Goal: Information Seeking & Learning: Learn about a topic

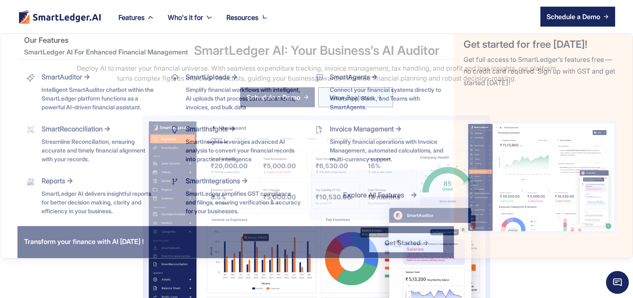
click at [137, 18] on div "Features" at bounding box center [131, 18] width 26 height 12
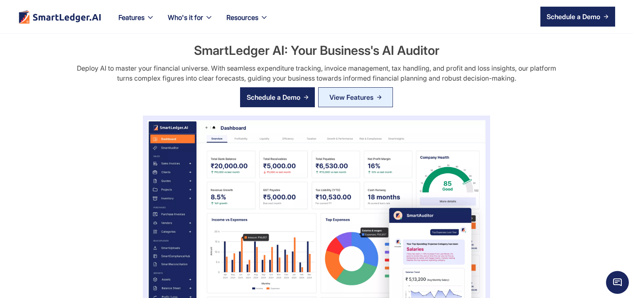
click at [137, 18] on link "SmartReconciliation Streamline Reconciliation, ensuring accurate and timely fin…" at bounding box center [206, 30] width 140 height 50
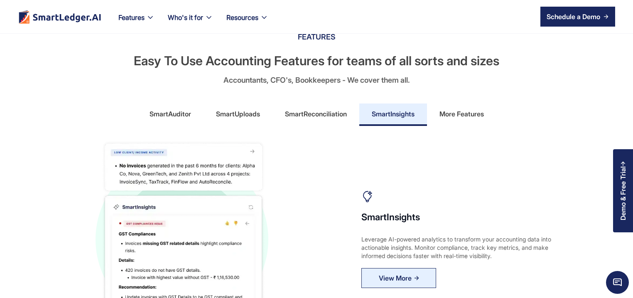
scroll to position [359, 0]
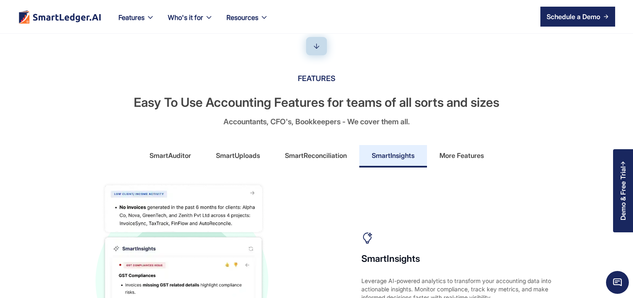
click at [181, 158] on div "SmartAuditor" at bounding box center [171, 155] width 42 height 13
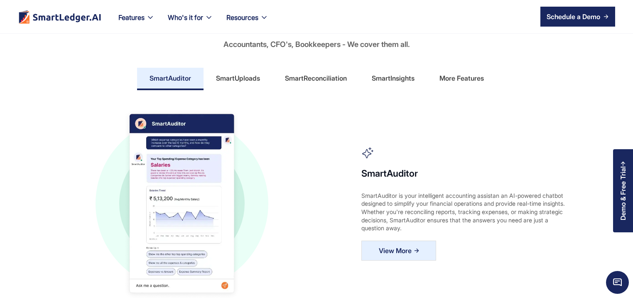
scroll to position [439, 0]
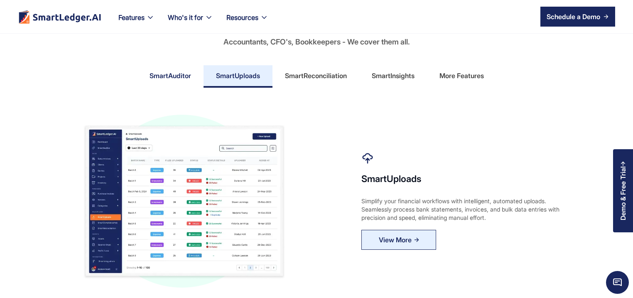
click at [172, 83] on link "SmartAuditor" at bounding box center [170, 76] width 66 height 22
click at [184, 79] on div "SmartAuditor" at bounding box center [171, 75] width 42 height 13
click at [184, 80] on div "SmartAuditor" at bounding box center [171, 75] width 42 height 13
click at [184, 81] on div "SmartAuditor" at bounding box center [171, 75] width 42 height 13
click at [173, 78] on div "SmartAuditor" at bounding box center [171, 75] width 42 height 13
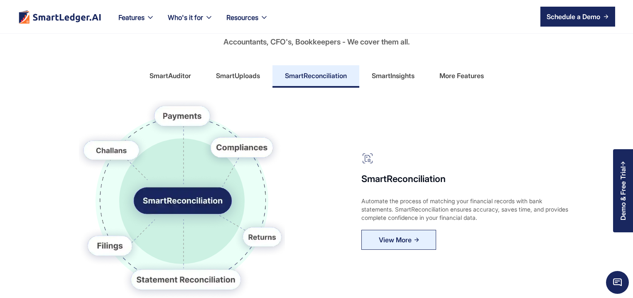
click at [245, 78] on div "SmartUploads" at bounding box center [238, 75] width 44 height 13
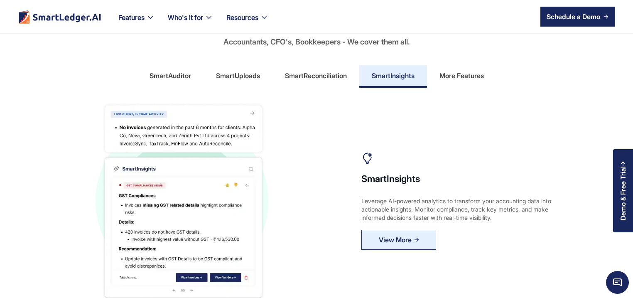
click at [175, 74] on div "SmartAuditor" at bounding box center [171, 75] width 42 height 13
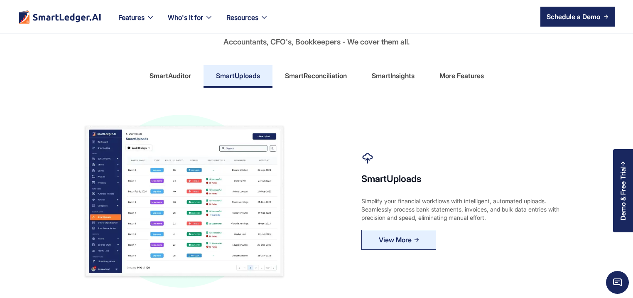
click at [176, 77] on div "SmartAuditor" at bounding box center [171, 75] width 42 height 13
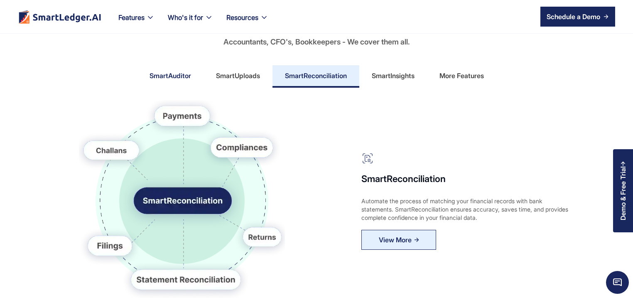
click at [197, 82] on link "SmartAuditor" at bounding box center [170, 76] width 66 height 22
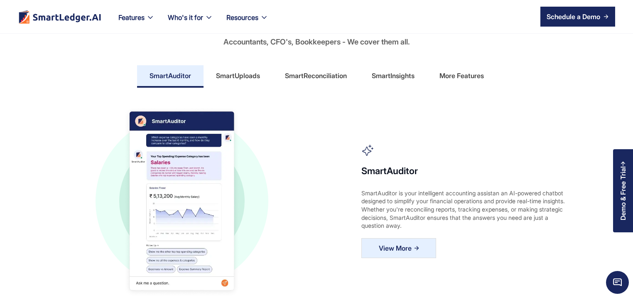
drag, startPoint x: 369, startPoint y: 141, endPoint x: 369, endPoint y: 159, distance: 17.5
click at [369, 159] on div "SmartAuditor SmartAuditor is your intelligent accounting assistan an AI-powered…" at bounding box center [316, 201] width 598 height 202
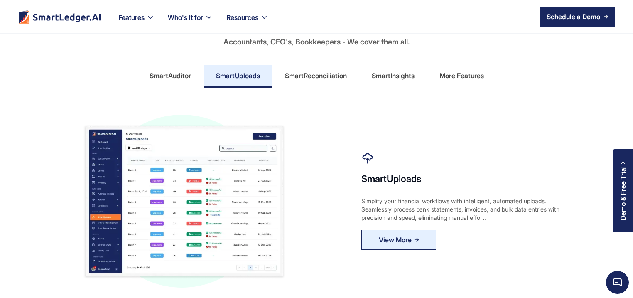
click at [175, 79] on div "SmartAuditor" at bounding box center [171, 75] width 42 height 13
click at [170, 86] on link "SmartAuditor" at bounding box center [170, 76] width 66 height 22
click at [171, 83] on link "SmartAuditor" at bounding box center [170, 76] width 66 height 22
click at [171, 85] on link "SmartAuditor" at bounding box center [170, 76] width 66 height 22
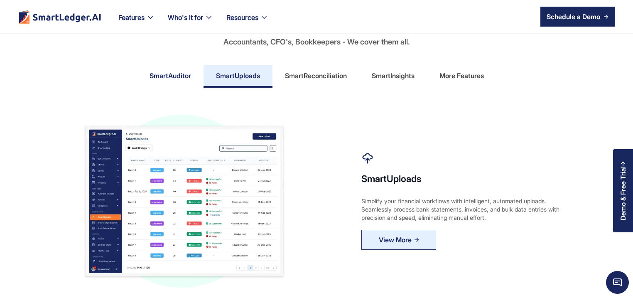
click at [171, 86] on link "SmartAuditor" at bounding box center [170, 76] width 66 height 22
drag, startPoint x: 152, startPoint y: 74, endPoint x: 137, endPoint y: 58, distance: 21.8
click at [153, 74] on div "SmartAuditor" at bounding box center [171, 75] width 42 height 13
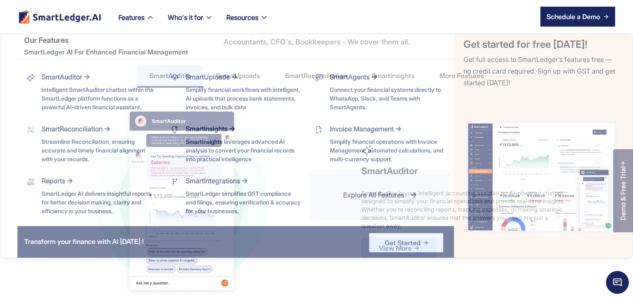
click at [134, 21] on div "Features" at bounding box center [131, 18] width 26 height 12
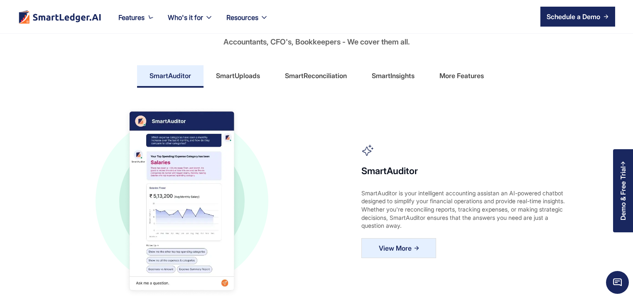
click at [134, 23] on div "SmartReconciliation Streamline Reconciliation, ensuring accurate and timely fin…" at bounding box center [92, 31] width 144 height 50
click at [138, 16] on link "SmartReconciliation Streamline Reconciliation, ensuring accurate and timely fin…" at bounding box center [206, 32] width 140 height 50
click at [150, 17] on link "SmartReconciliation Streamline Reconciliation, ensuring accurate and timely fin…" at bounding box center [206, 32] width 140 height 50
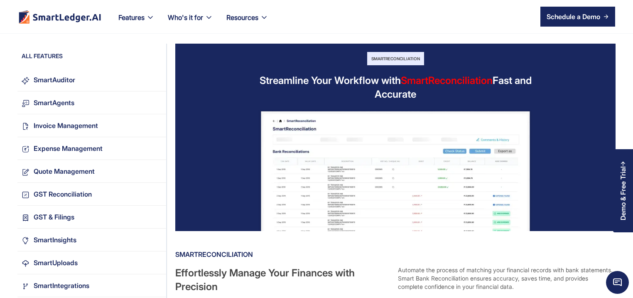
click at [0, 0] on link "SmartReconciliation Streamline Reconciliation, ensuring accurate and timely fin…" at bounding box center [0, 0] width 0 height 0
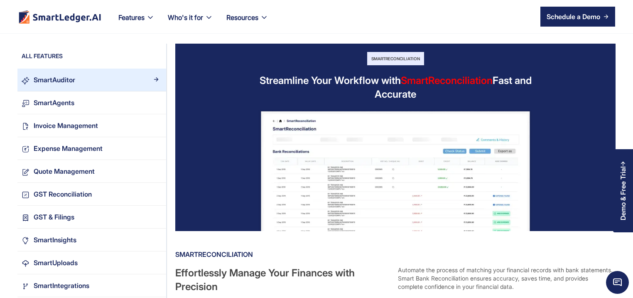
click at [71, 79] on div "SmartAuditor" at bounding box center [55, 79] width 42 height 11
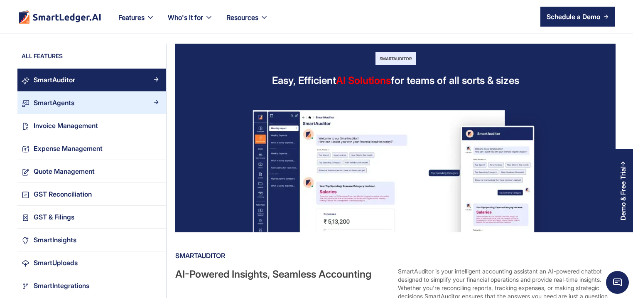
click at [81, 100] on div "SmartAgents" at bounding box center [96, 102] width 133 height 11
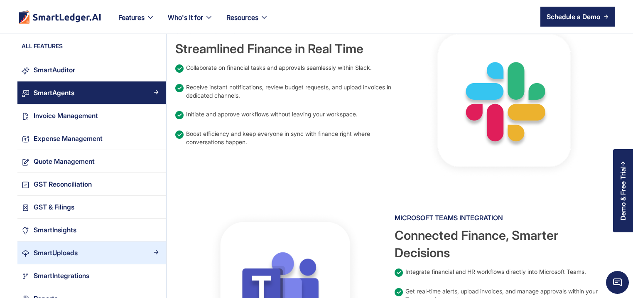
scroll to position [439, 0]
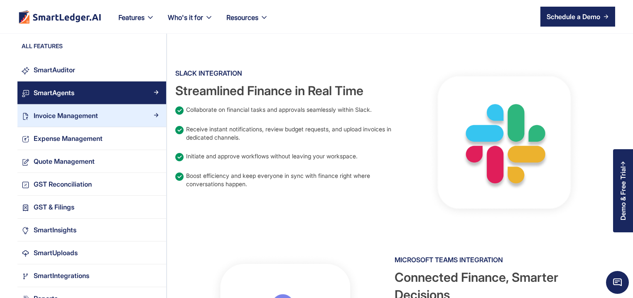
click at [50, 114] on div "Invoice Management" at bounding box center [66, 115] width 64 height 11
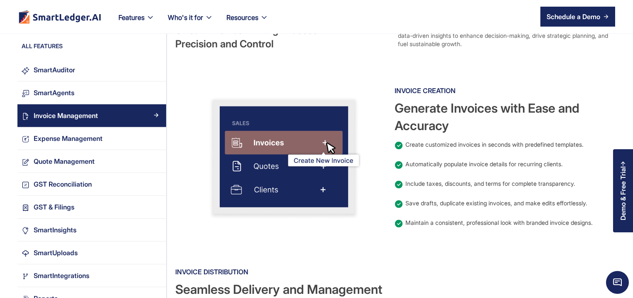
scroll to position [239, 0]
drag, startPoint x: 0, startPoint y: 0, endPoint x: 408, endPoint y: 182, distance: 446.4
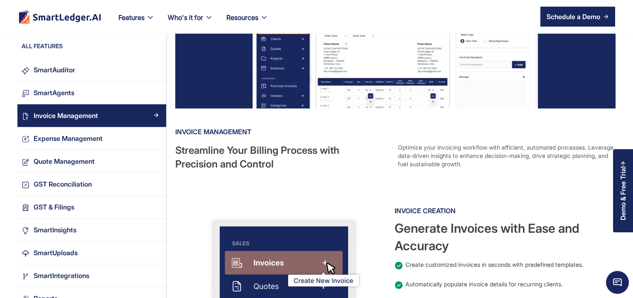
scroll to position [0, 0]
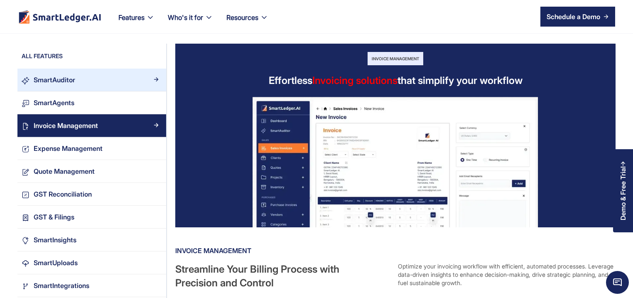
click at [59, 76] on div "SmartAuditor" at bounding box center [55, 79] width 42 height 11
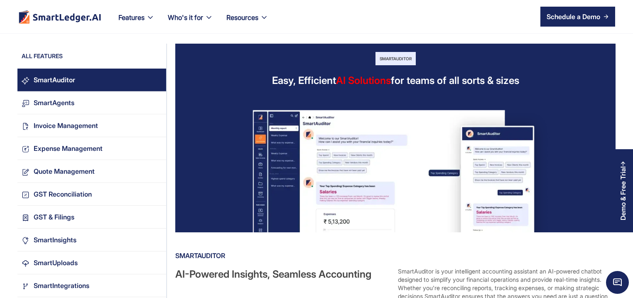
click at [37, 75] on div "SmartAuditor" at bounding box center [55, 79] width 42 height 11
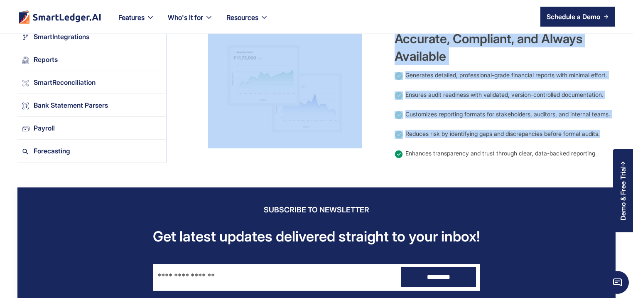
scroll to position [1077, 0]
drag, startPoint x: 393, startPoint y: 106, endPoint x: 605, endPoint y: 151, distance: 216.1
copy div "AI-Powered Insights, Seamless Accounting SmartAuditor is your intelligent accou…"
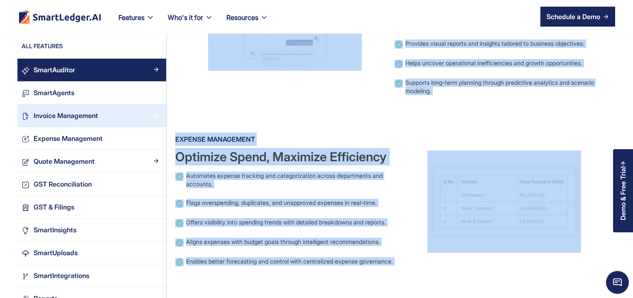
scroll to position [718, 0]
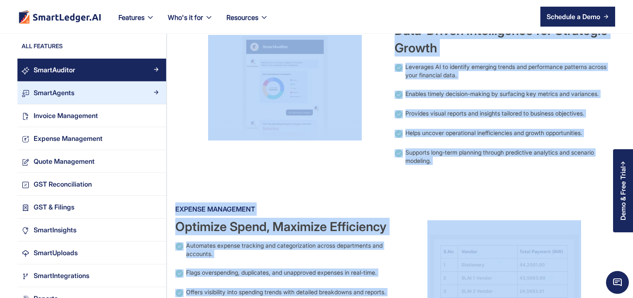
click at [48, 85] on link "SmartAgents" at bounding box center [91, 92] width 149 height 23
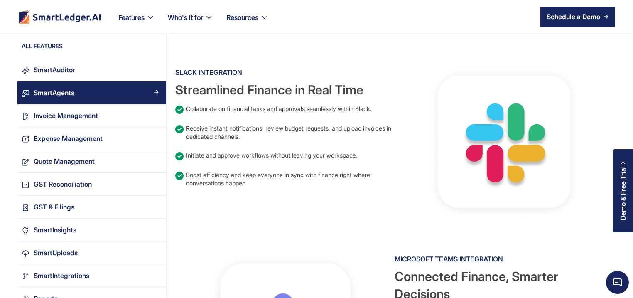
scroll to position [439, 0]
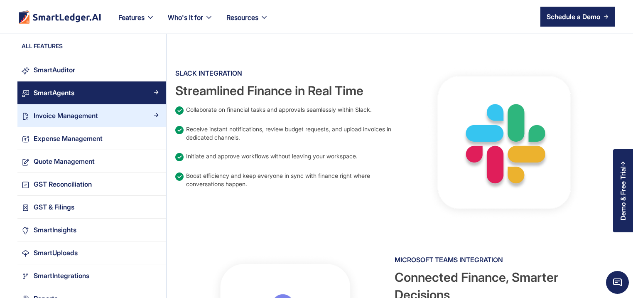
click at [86, 113] on div "Invoice Management" at bounding box center [66, 115] width 64 height 11
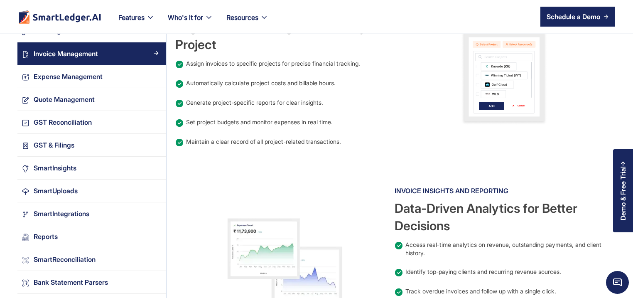
scroll to position [838, 0]
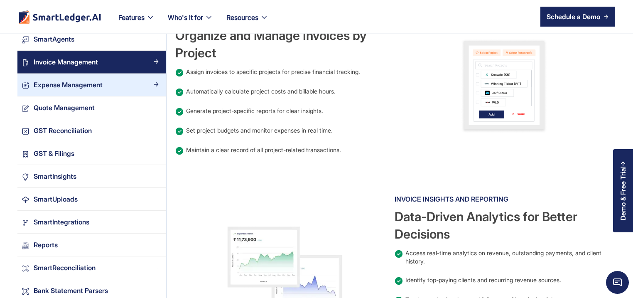
click at [114, 89] on div "Expense Management" at bounding box center [96, 84] width 133 height 11
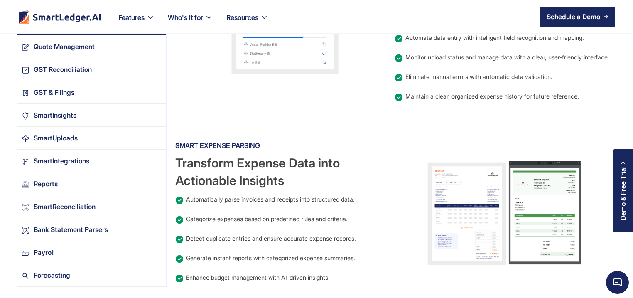
scroll to position [678, 0]
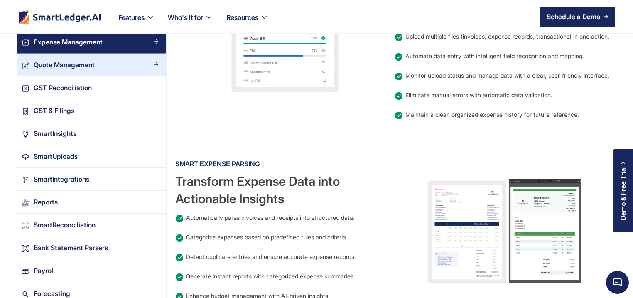
click at [80, 62] on div "Quote Management" at bounding box center [64, 64] width 61 height 11
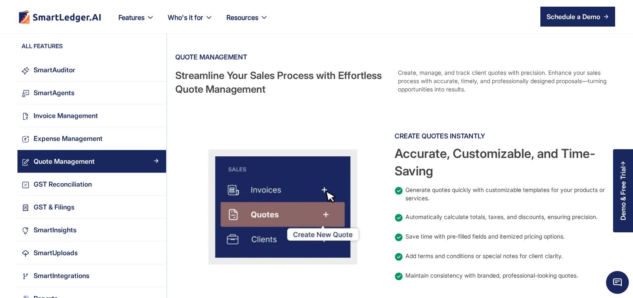
scroll to position [199, 0]
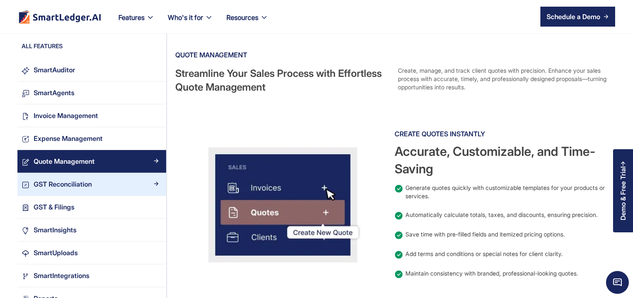
click at [59, 184] on div "GST Reconciliation" at bounding box center [63, 184] width 58 height 11
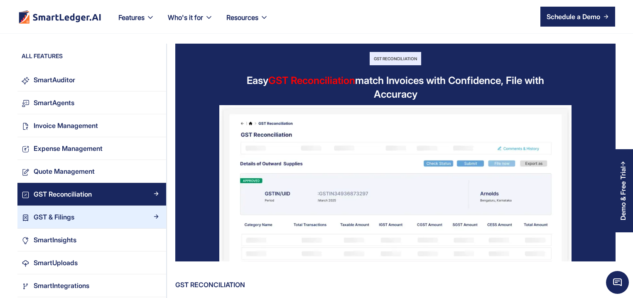
click at [62, 219] on div "GST & Filings" at bounding box center [54, 216] width 41 height 11
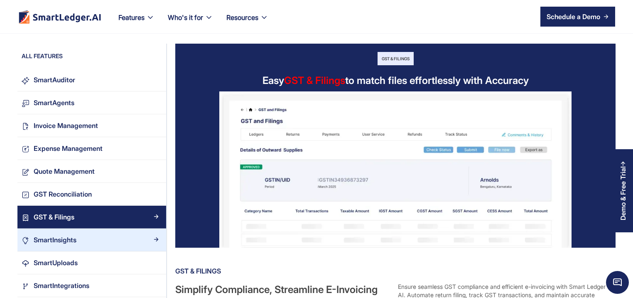
click at [84, 243] on div "SmartInsights" at bounding box center [96, 239] width 133 height 11
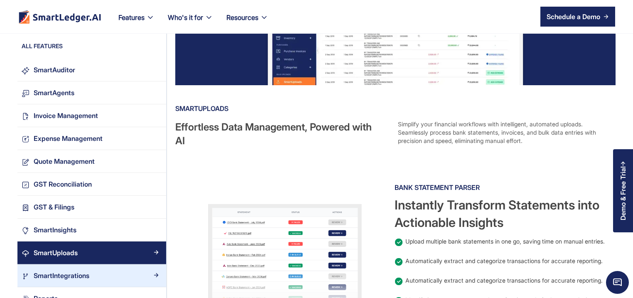
scroll to position [160, 0]
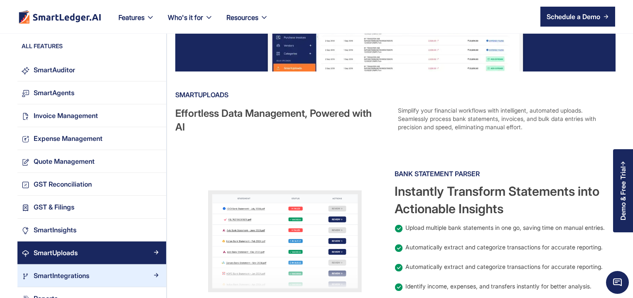
click at [72, 269] on link "SmartIntegrations" at bounding box center [91, 275] width 149 height 23
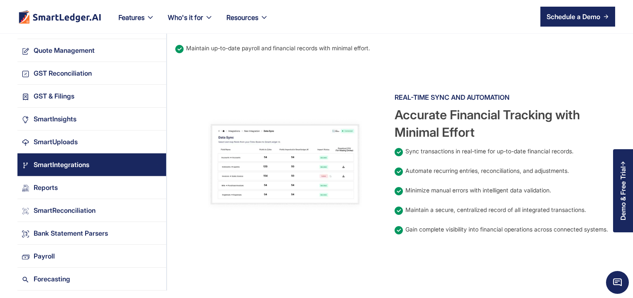
scroll to position [638, 0]
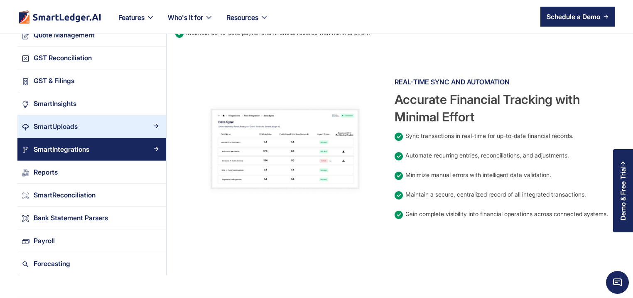
click at [111, 121] on div "SmartUploads" at bounding box center [96, 125] width 133 height 11
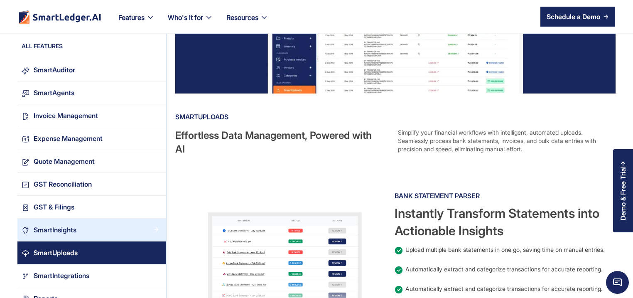
scroll to position [80, 0]
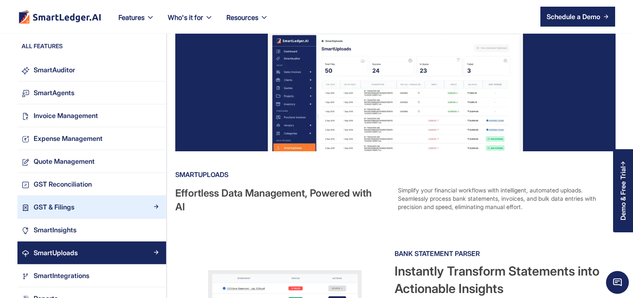
click at [76, 204] on div "GST & Filings" at bounding box center [96, 207] width 133 height 11
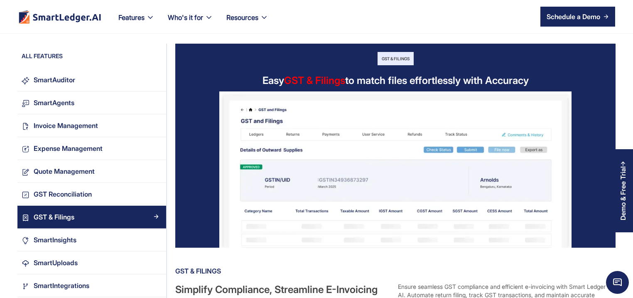
scroll to position [80, 0]
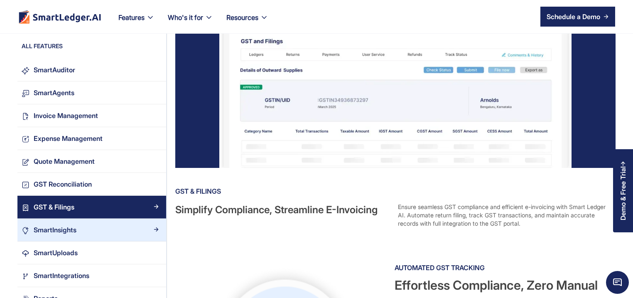
click at [82, 224] on link "SmartInsights" at bounding box center [91, 230] width 149 height 23
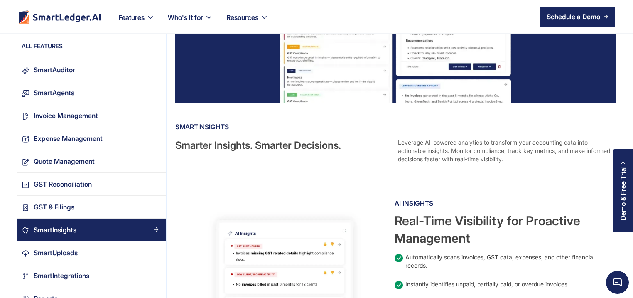
scroll to position [120, 0]
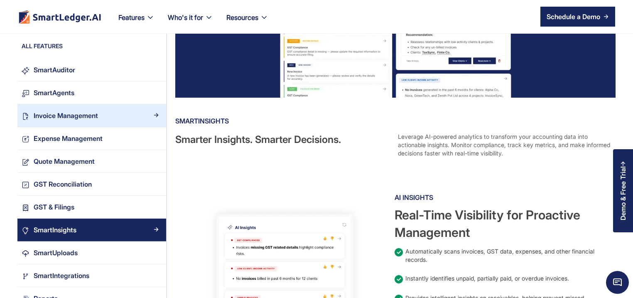
click at [83, 112] on div "Invoice Management" at bounding box center [66, 115] width 64 height 11
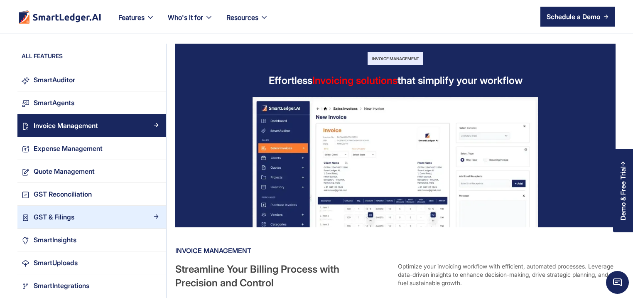
click at [87, 217] on div "GST & Filings" at bounding box center [96, 216] width 133 height 11
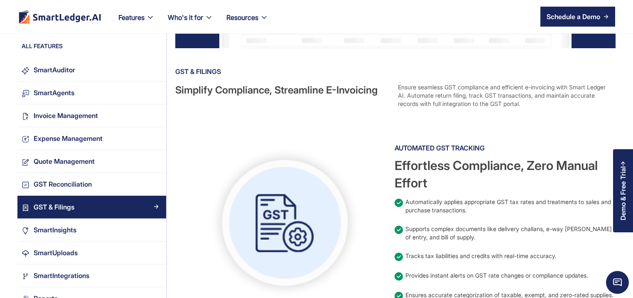
scroll to position [120, 0]
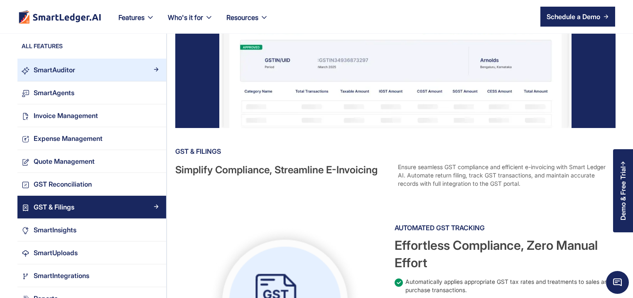
click at [76, 74] on div "SmartAuditor" at bounding box center [96, 69] width 133 height 11
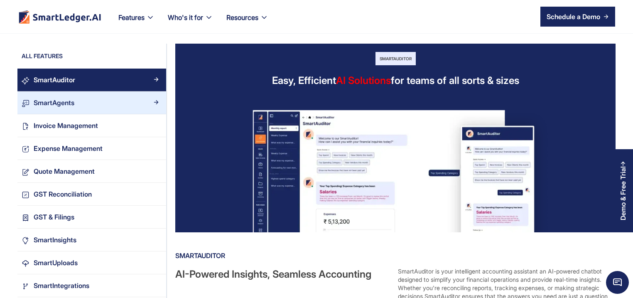
click at [66, 97] on div "SmartAgents" at bounding box center [54, 102] width 41 height 11
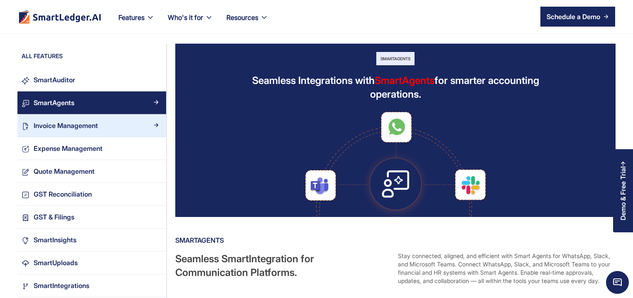
click at [57, 118] on link "Invoice Management" at bounding box center [91, 125] width 149 height 23
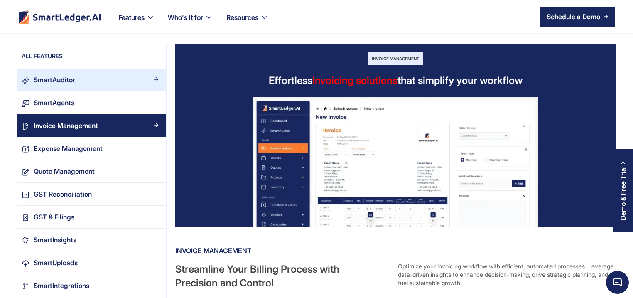
click at [80, 85] on link "SmartAuditor" at bounding box center [91, 80] width 149 height 23
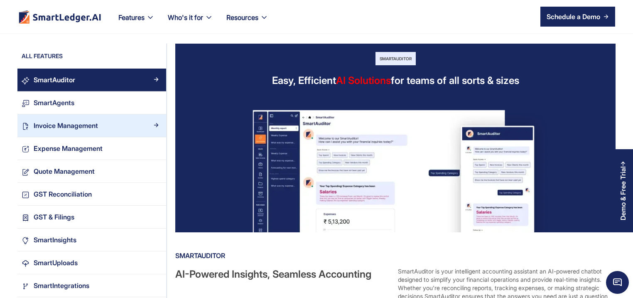
click at [82, 125] on div "Invoice Management" at bounding box center [66, 125] width 64 height 11
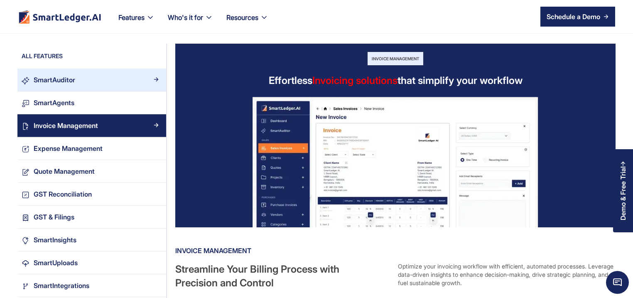
click at [58, 78] on div "SmartAuditor" at bounding box center [55, 79] width 42 height 11
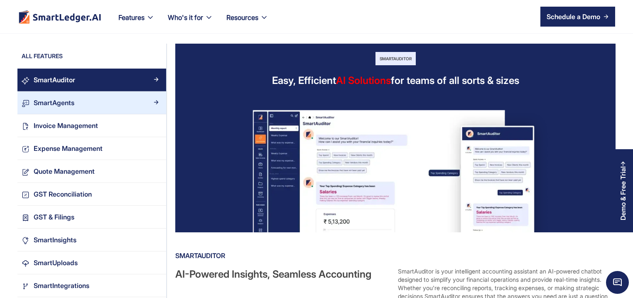
click at [86, 109] on link "SmartAgents" at bounding box center [91, 102] width 149 height 23
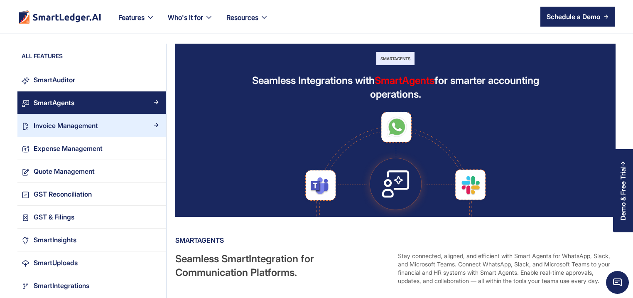
click at [77, 127] on div "Invoice Management" at bounding box center [66, 125] width 64 height 11
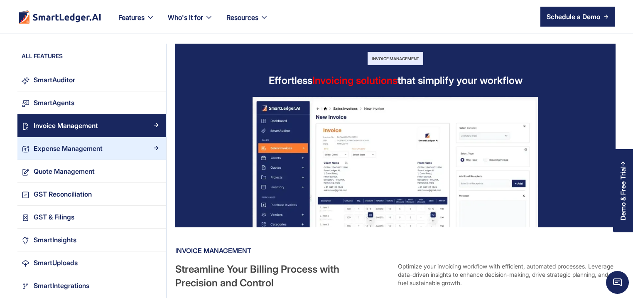
click at [93, 148] on div "Expense Management" at bounding box center [68, 148] width 69 height 11
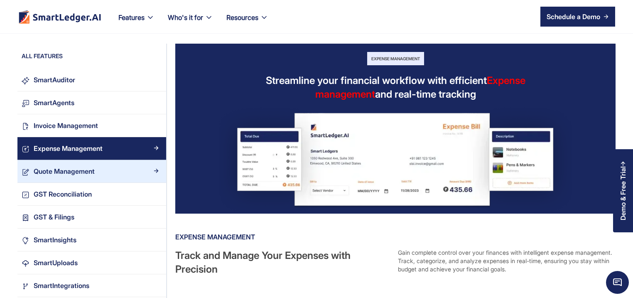
click at [68, 177] on link "Quote Management" at bounding box center [91, 171] width 149 height 23
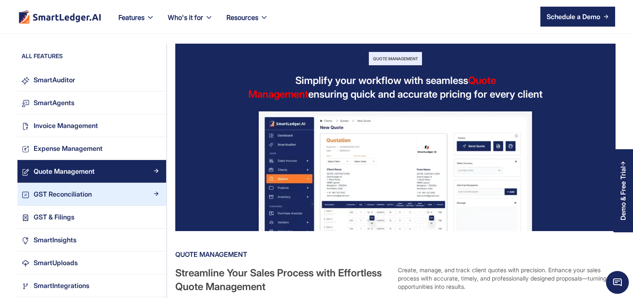
click at [77, 194] on div "GST Reconciliation" at bounding box center [63, 194] width 58 height 11
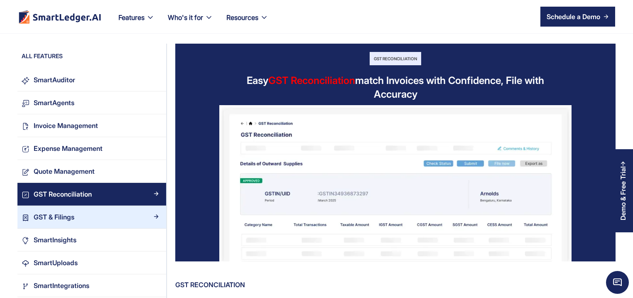
click at [91, 216] on div "GST & Filings" at bounding box center [96, 216] width 133 height 11
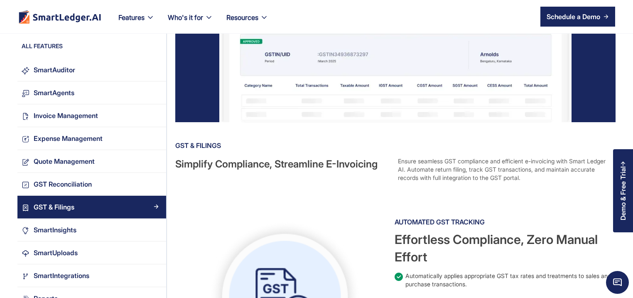
scroll to position [80, 0]
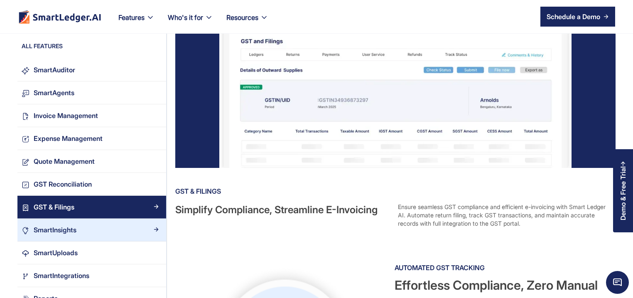
click at [92, 231] on div "SmartInsights" at bounding box center [96, 229] width 133 height 11
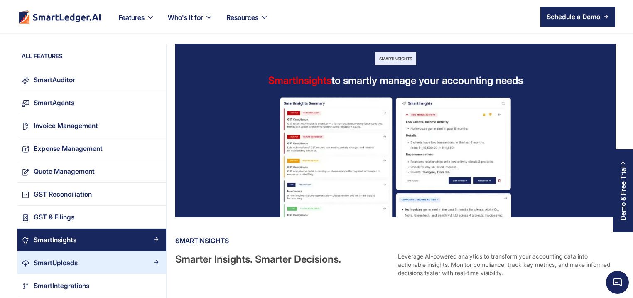
click at [93, 270] on link "SmartUploads" at bounding box center [91, 262] width 149 height 23
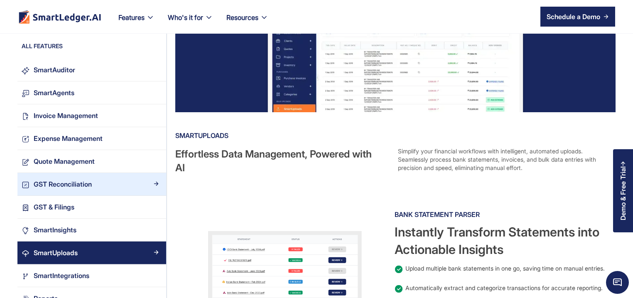
scroll to position [120, 0]
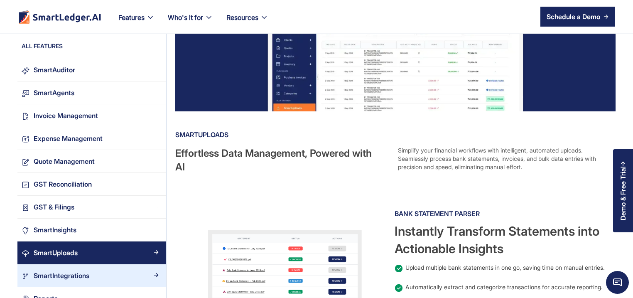
click at [86, 273] on div "SmartIntegrations" at bounding box center [62, 275] width 56 height 11
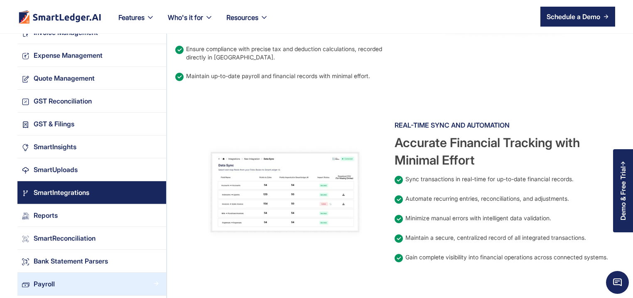
scroll to position [598, 0]
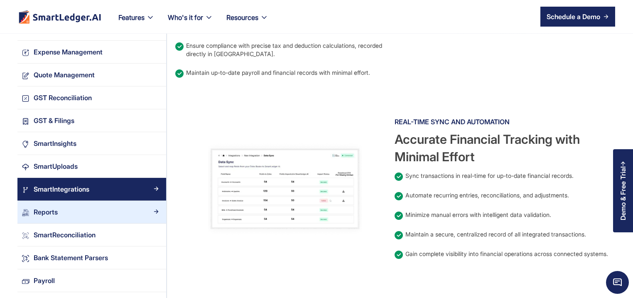
click at [87, 217] on div "Reports" at bounding box center [96, 211] width 133 height 11
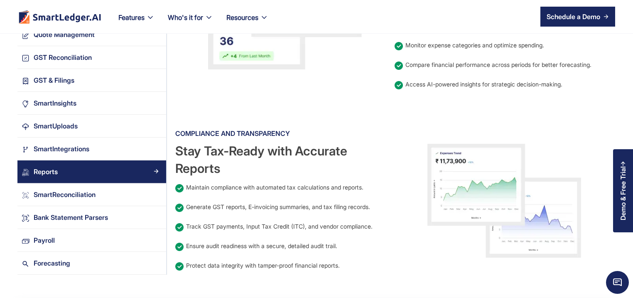
scroll to position [706, 0]
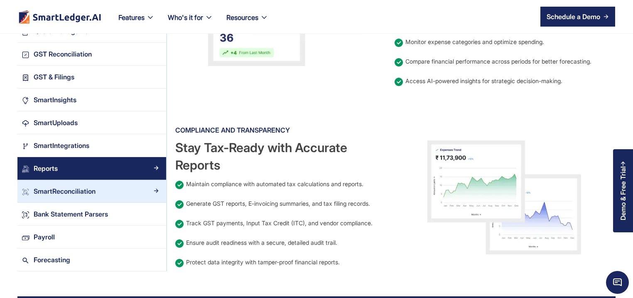
click at [76, 198] on link "SmartReconciliation" at bounding box center [91, 191] width 149 height 23
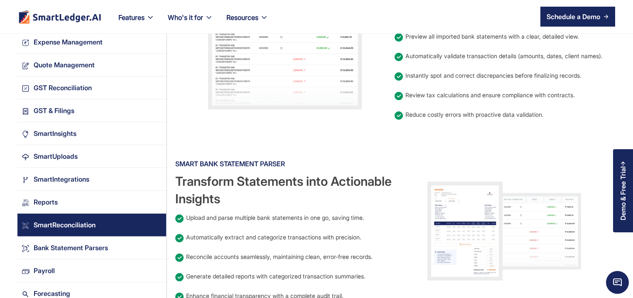
scroll to position [718, 0]
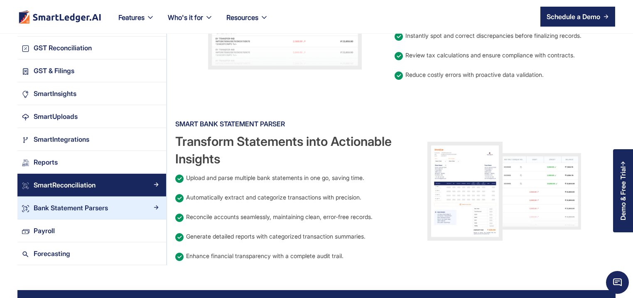
click at [60, 204] on div "Bank Statement Parsers" at bounding box center [71, 207] width 74 height 11
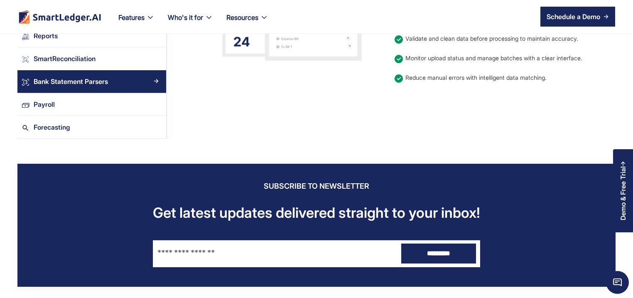
scroll to position [699, 0]
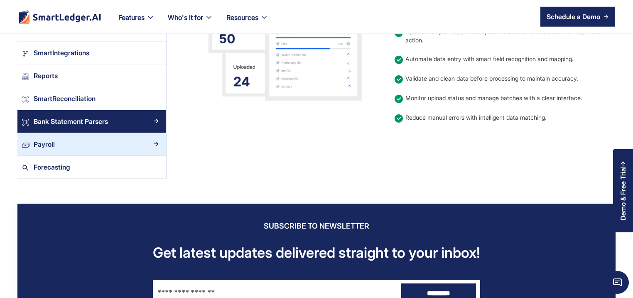
click at [69, 142] on div "Payroll" at bounding box center [96, 144] width 133 height 11
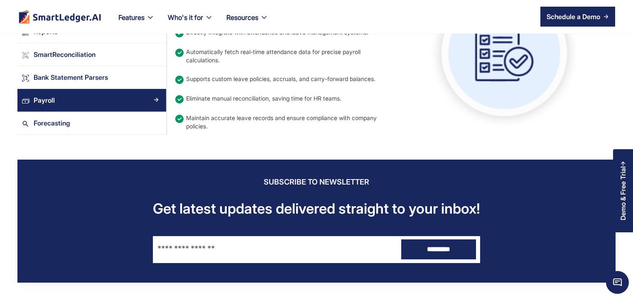
scroll to position [919, 0]
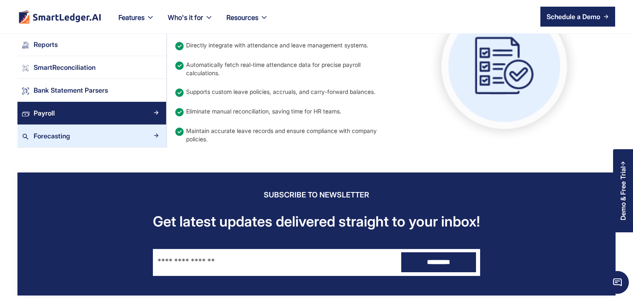
click at [95, 130] on div "Forecasting" at bounding box center [96, 135] width 133 height 11
